Goal: Check status

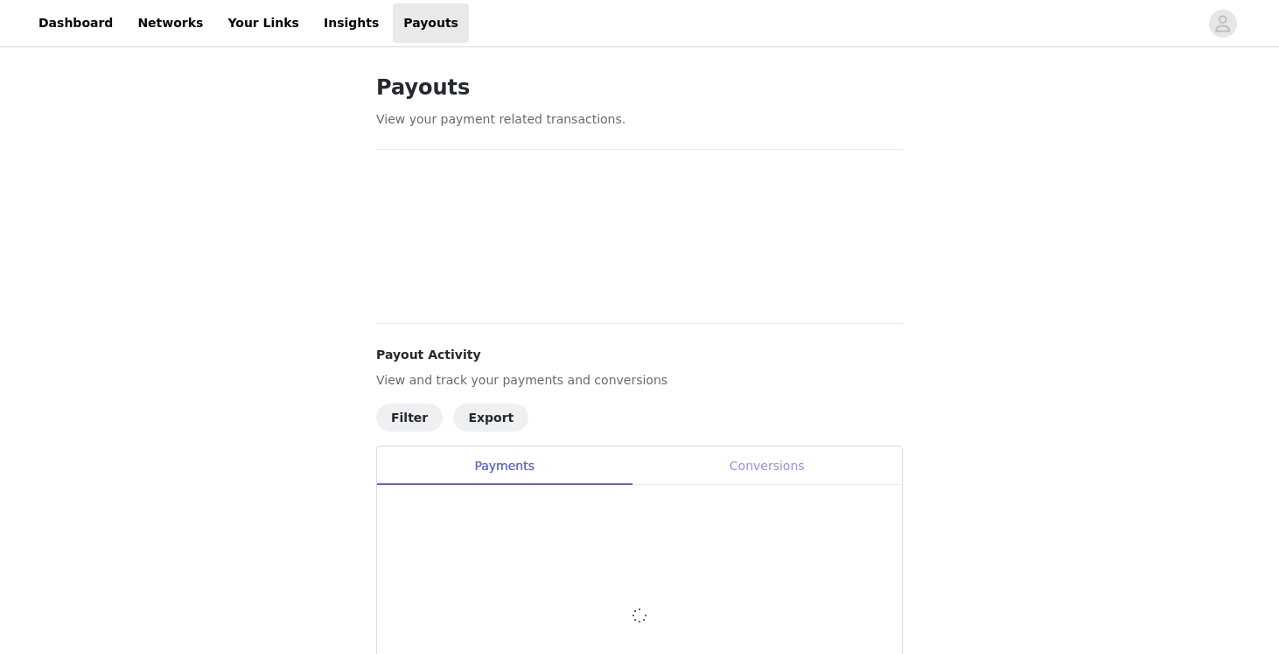
click at [764, 474] on div "Conversions" at bounding box center [767, 465] width 270 height 39
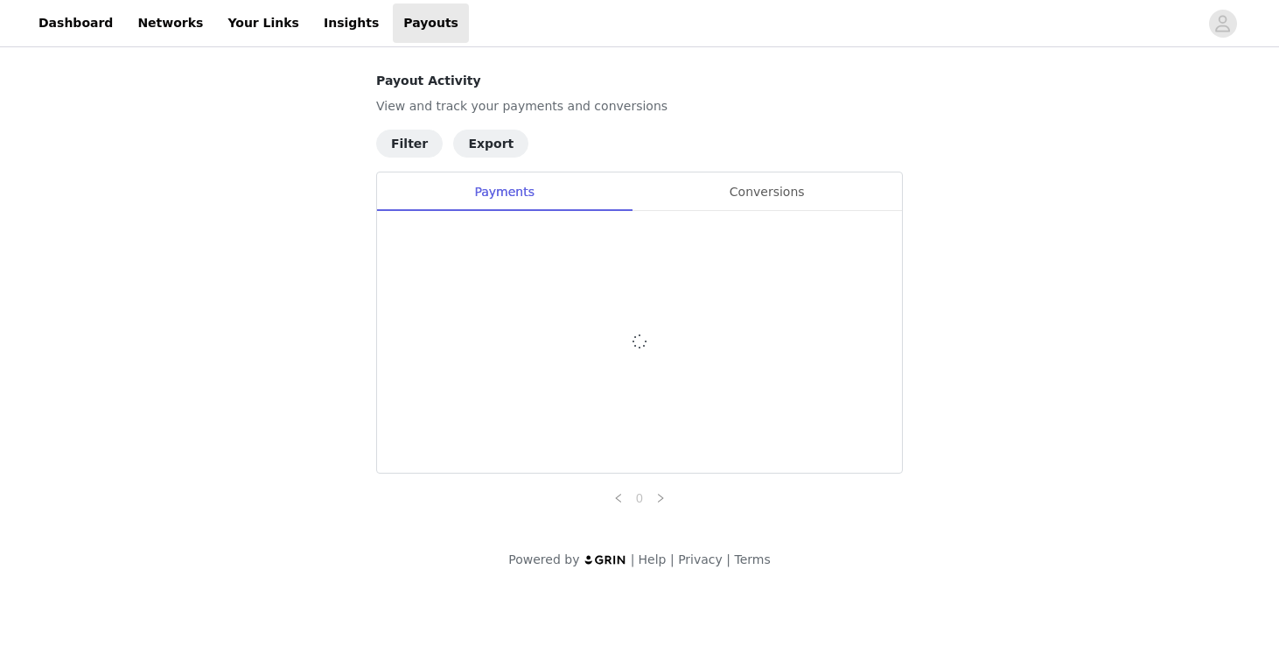
click at [1022, 381] on div "Payout Activity View and track your payments and conversions Filter Export Paym…" at bounding box center [639, 320] width 1279 height 539
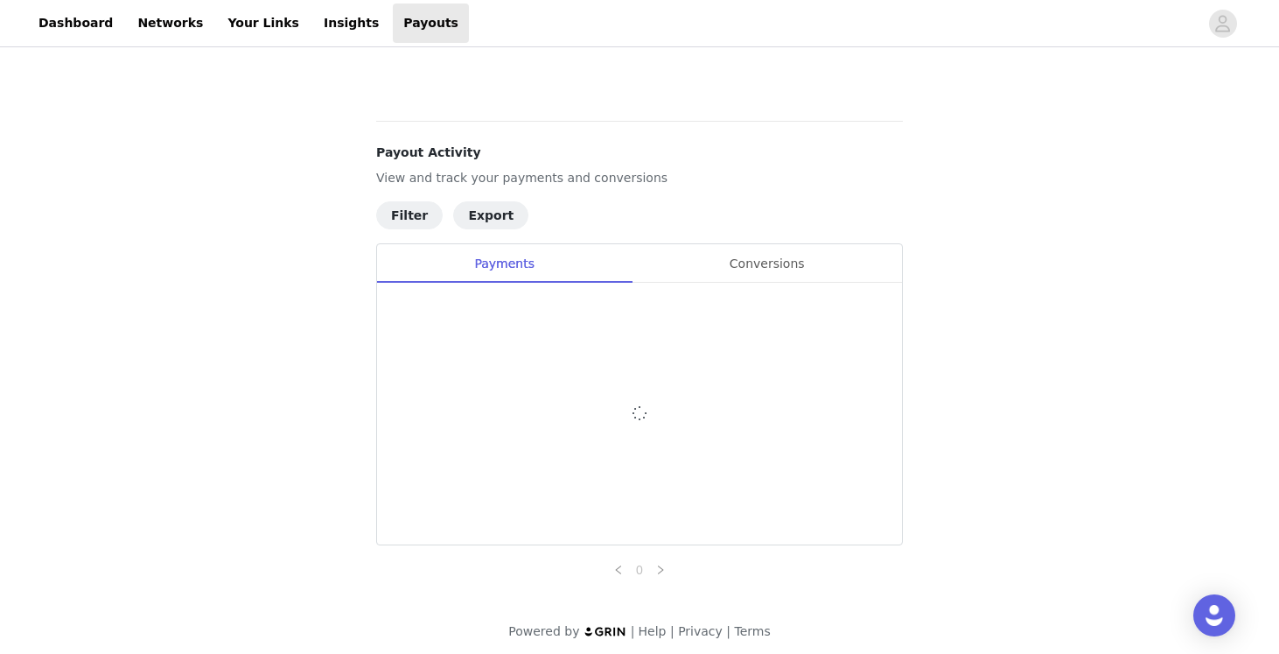
scroll to position [816, 0]
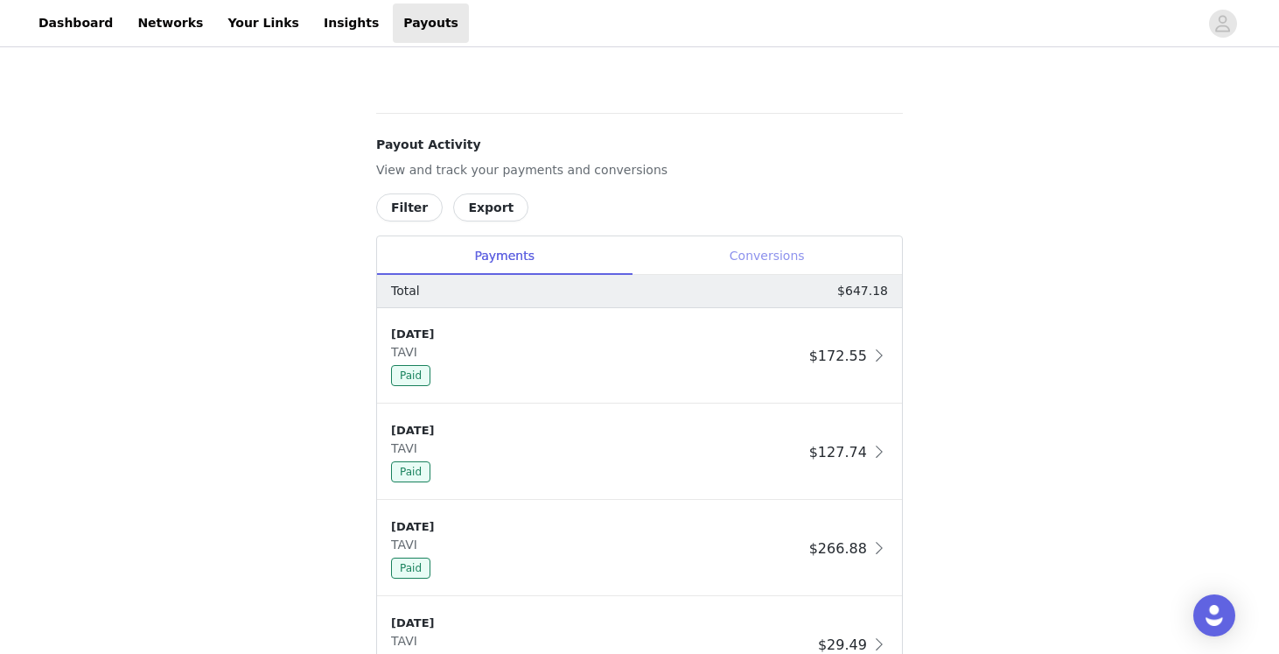
click at [750, 257] on div "Conversions" at bounding box center [767, 255] width 270 height 39
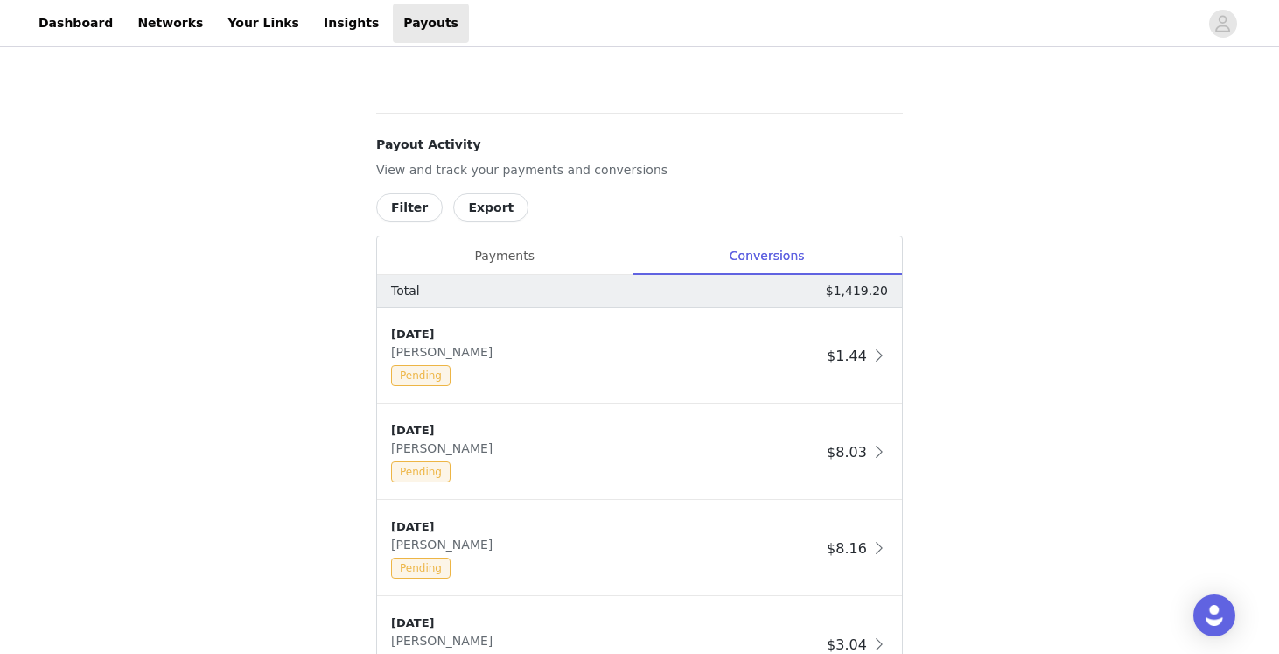
click at [1050, 261] on div "Payouts View your payment related transactions. Payout Activity View and track …" at bounding box center [639, 311] width 1279 height 2152
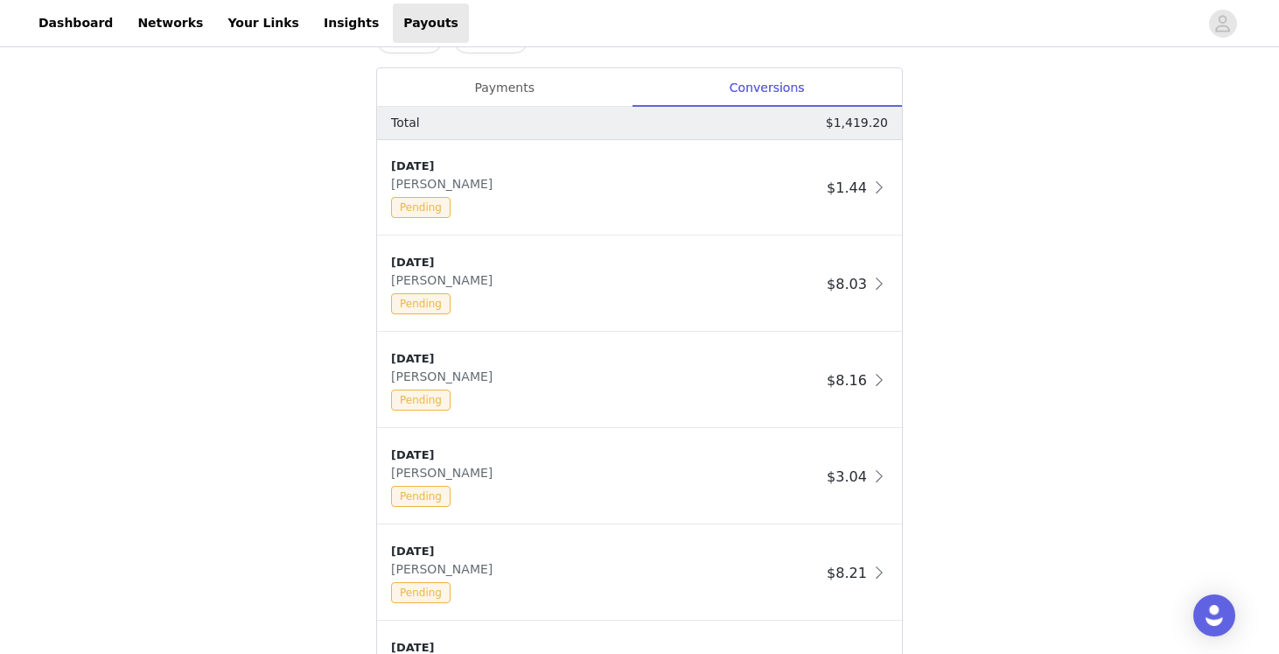
scroll to position [991, 0]
